Goal: Task Accomplishment & Management: Use online tool/utility

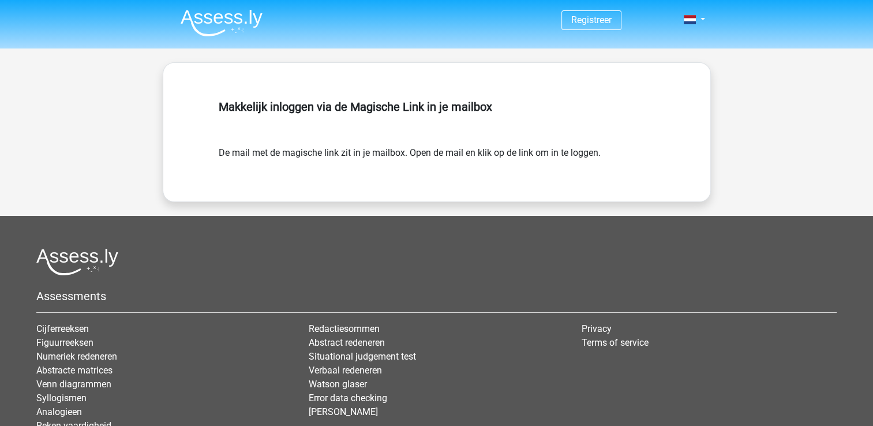
click at [215, 33] on img at bounding box center [222, 22] width 82 height 27
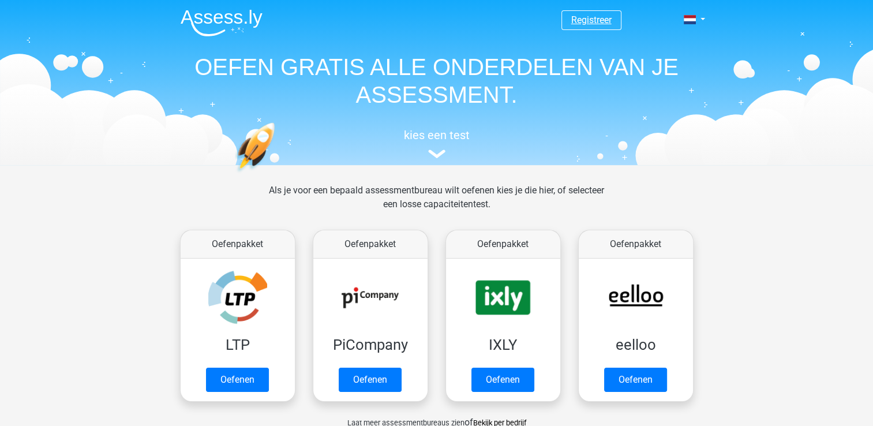
click at [604, 24] on link "Registreer" at bounding box center [592, 19] width 40 height 11
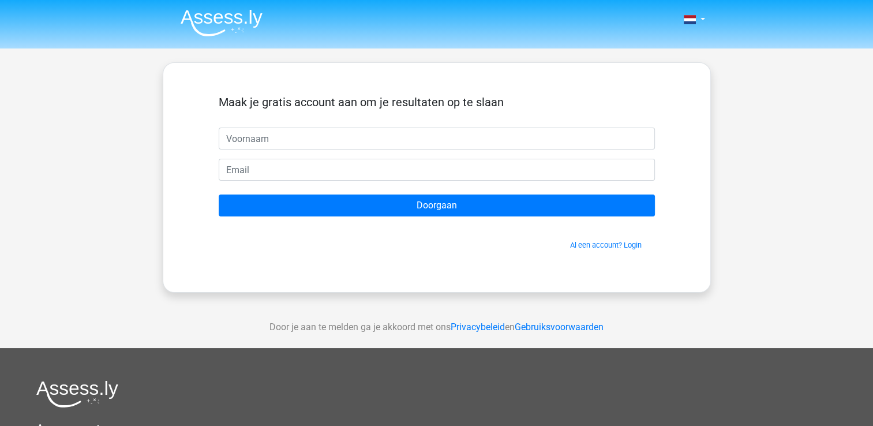
click at [820, 75] on div "Nederlands English" at bounding box center [436, 326] width 873 height 653
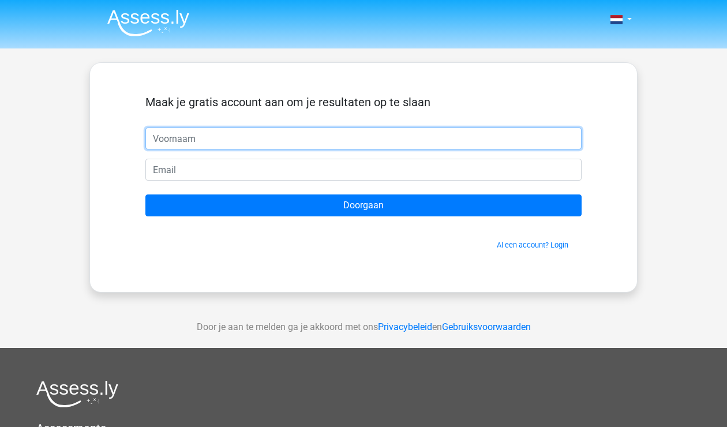
drag, startPoint x: 2, startPoint y: 0, endPoint x: 212, endPoint y: 132, distance: 248.3
click at [212, 132] on input "text" at bounding box center [363, 139] width 436 height 22
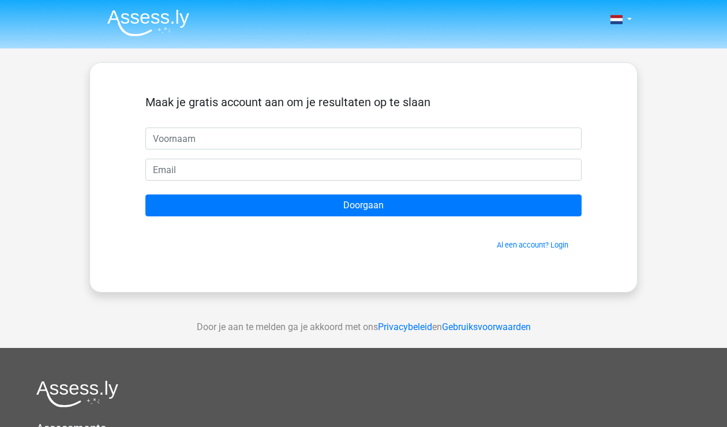
click at [156, 14] on img at bounding box center [148, 22] width 82 height 27
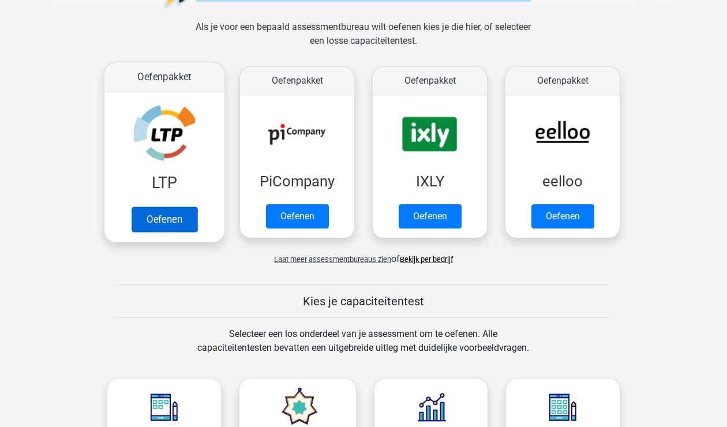
scroll to position [173, 0]
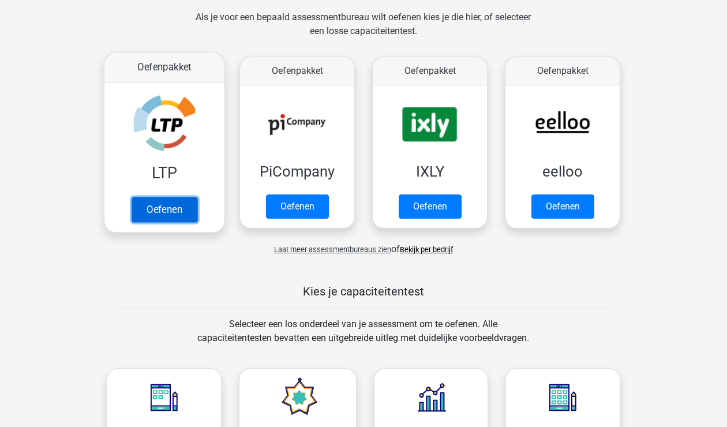
click at [164, 206] on link "Oefenen" at bounding box center [165, 209] width 66 height 25
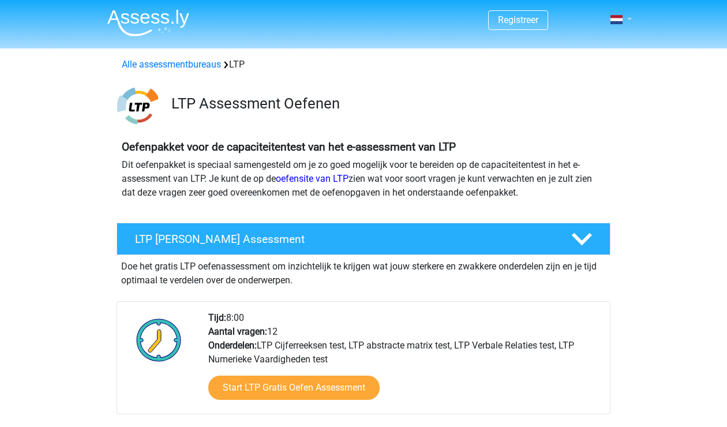
click at [629, 15] on link at bounding box center [617, 20] width 23 height 14
click at [588, 66] on link "Login" at bounding box center [588, 64] width 80 height 18
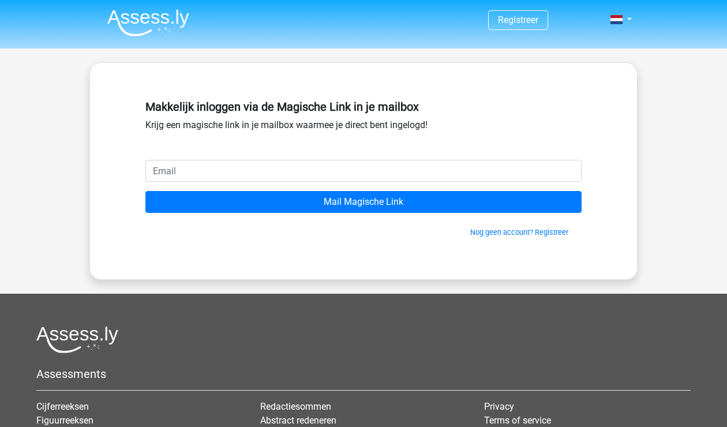
click at [192, 166] on input "email" at bounding box center [363, 171] width 436 height 22
type input "[EMAIL_ADDRESS][DOMAIN_NAME]"
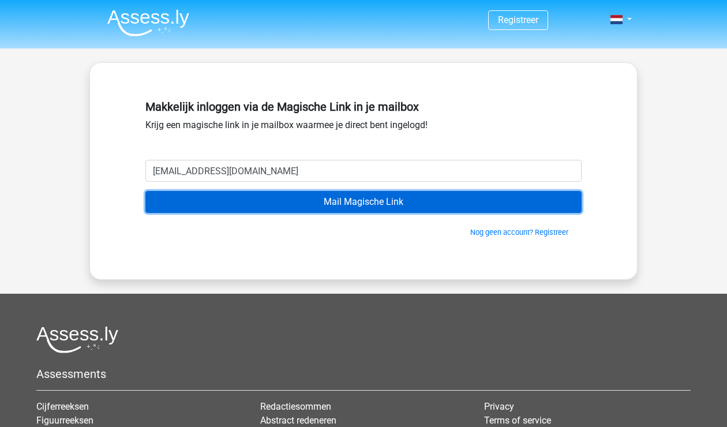
click at [290, 202] on input "Mail Magische Link" at bounding box center [363, 202] width 436 height 22
